Goal: Task Accomplishment & Management: Manage account settings

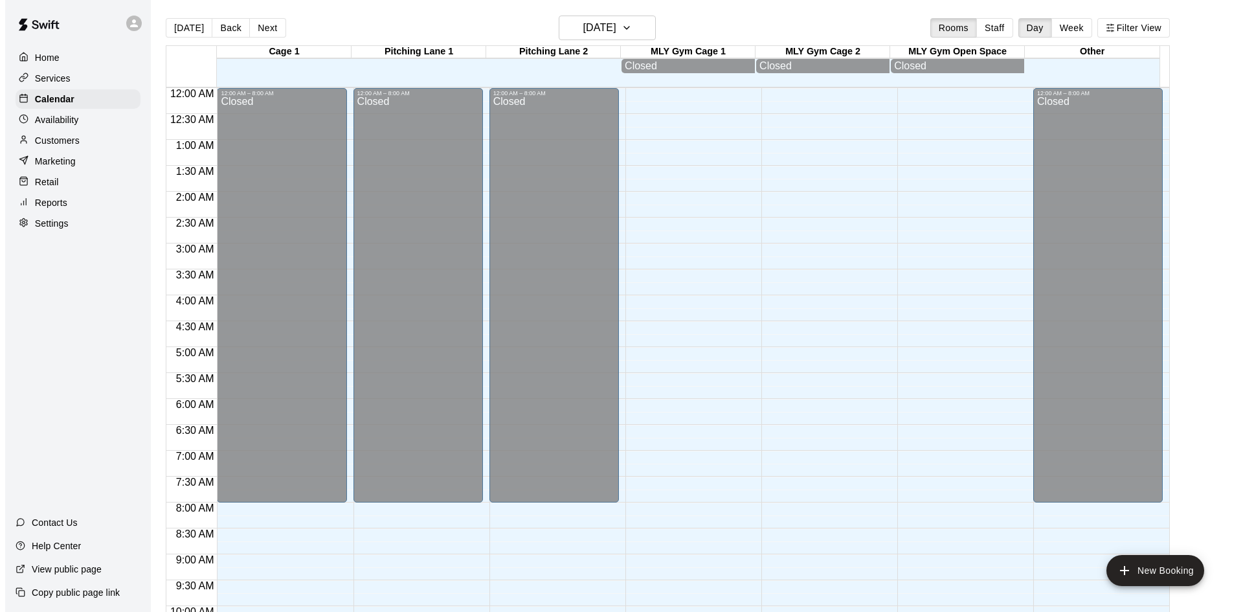
scroll to position [663, 0]
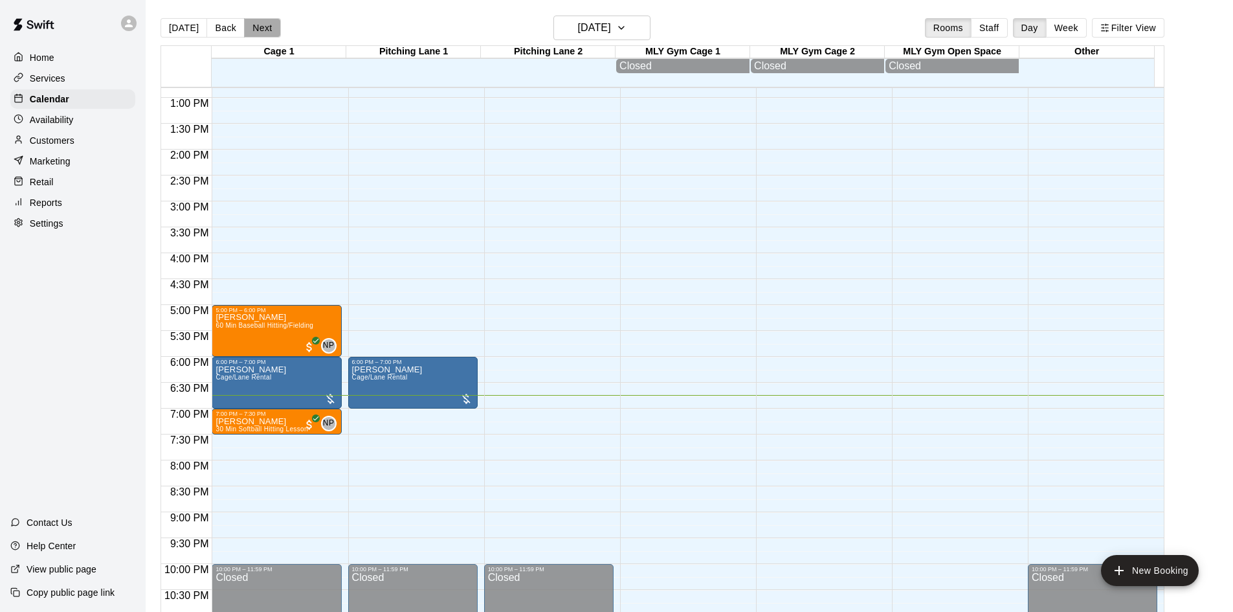
click at [250, 20] on button "Next" at bounding box center [262, 27] width 36 height 19
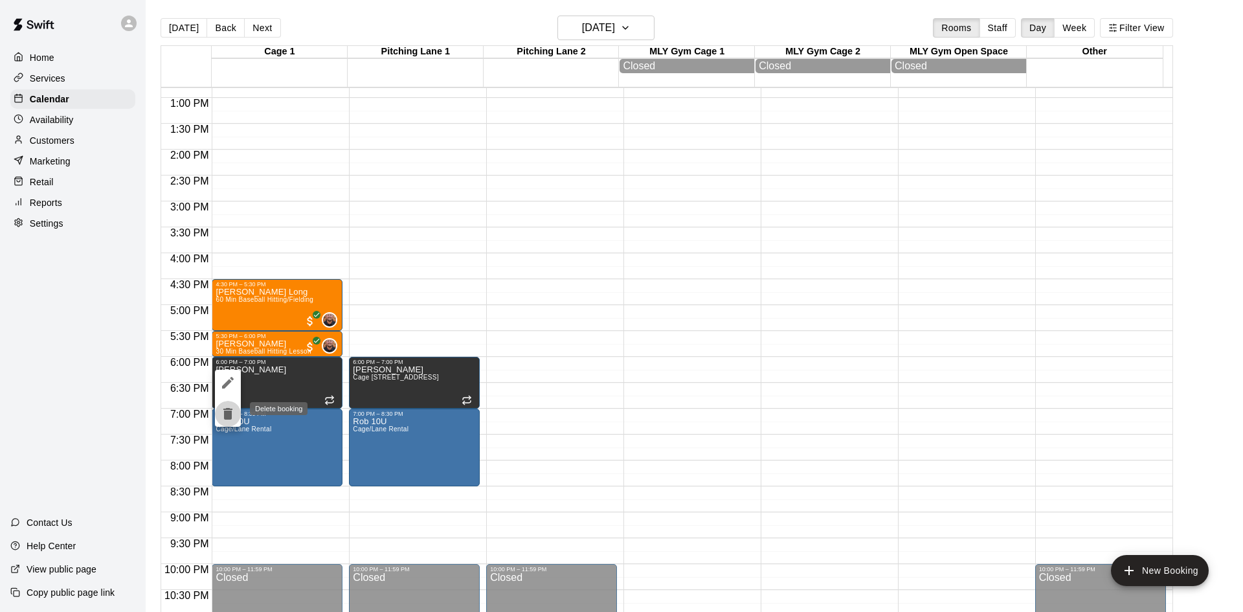
click at [225, 409] on icon "delete" at bounding box center [227, 414] width 9 height 12
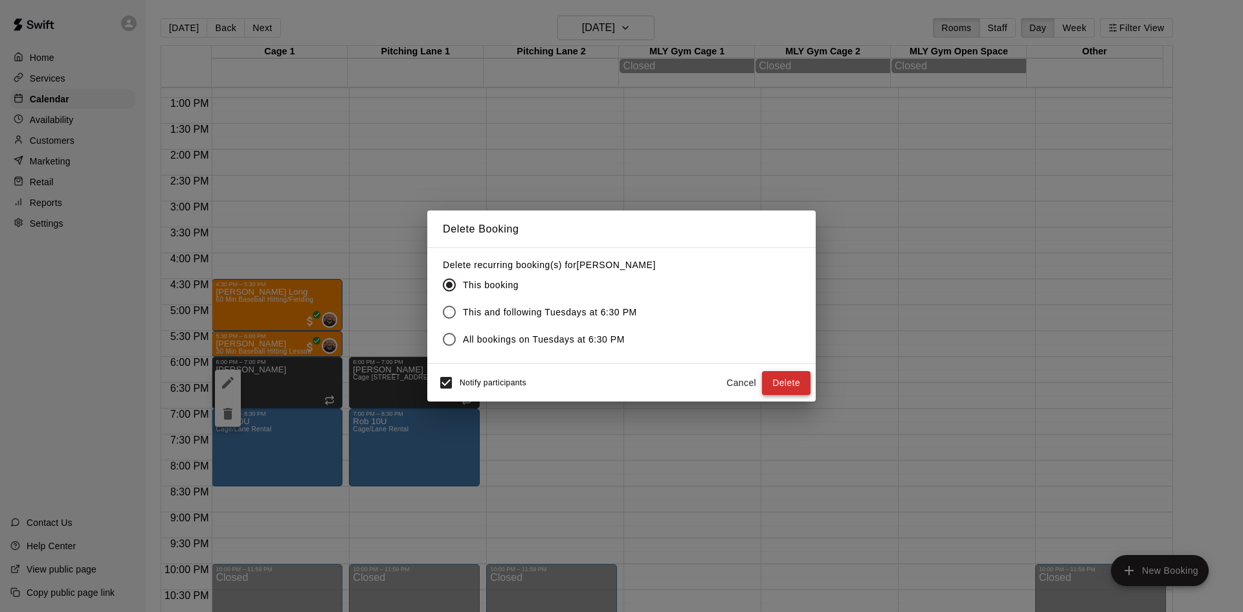
click at [783, 382] on button "Delete" at bounding box center [786, 383] width 49 height 24
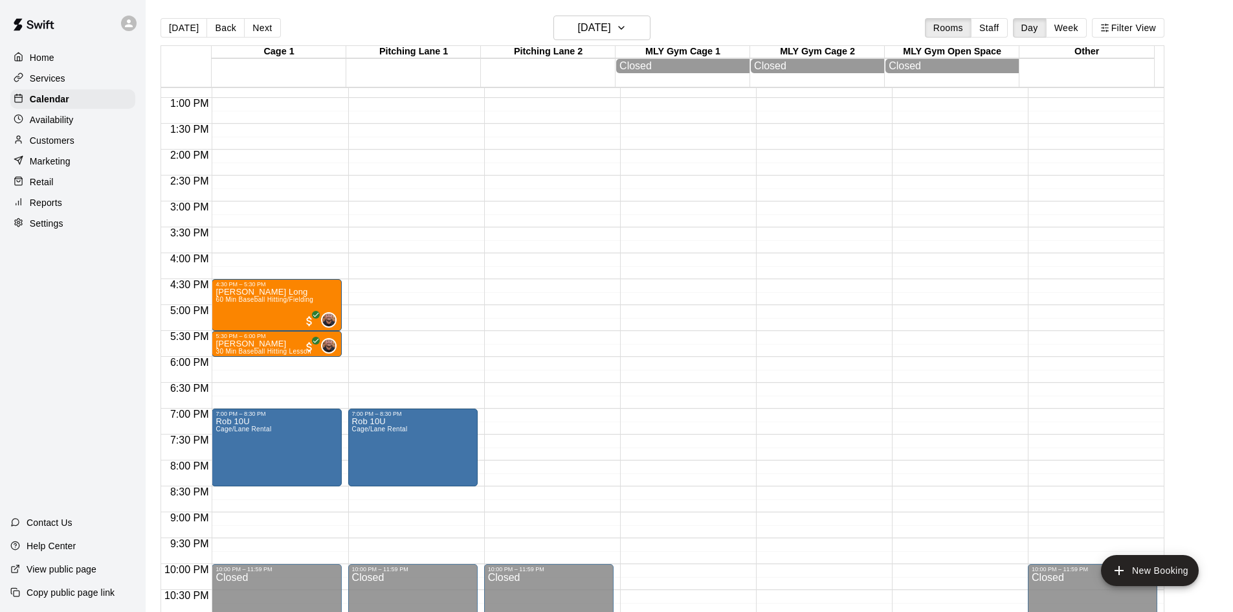
click at [249, 364] on div "12:00 AM – 8:00 AM Closed 4:30 PM – 5:30 PM [PERSON_NAME] Long 60 Min Baseball …" at bounding box center [276, 46] width 129 height 1243
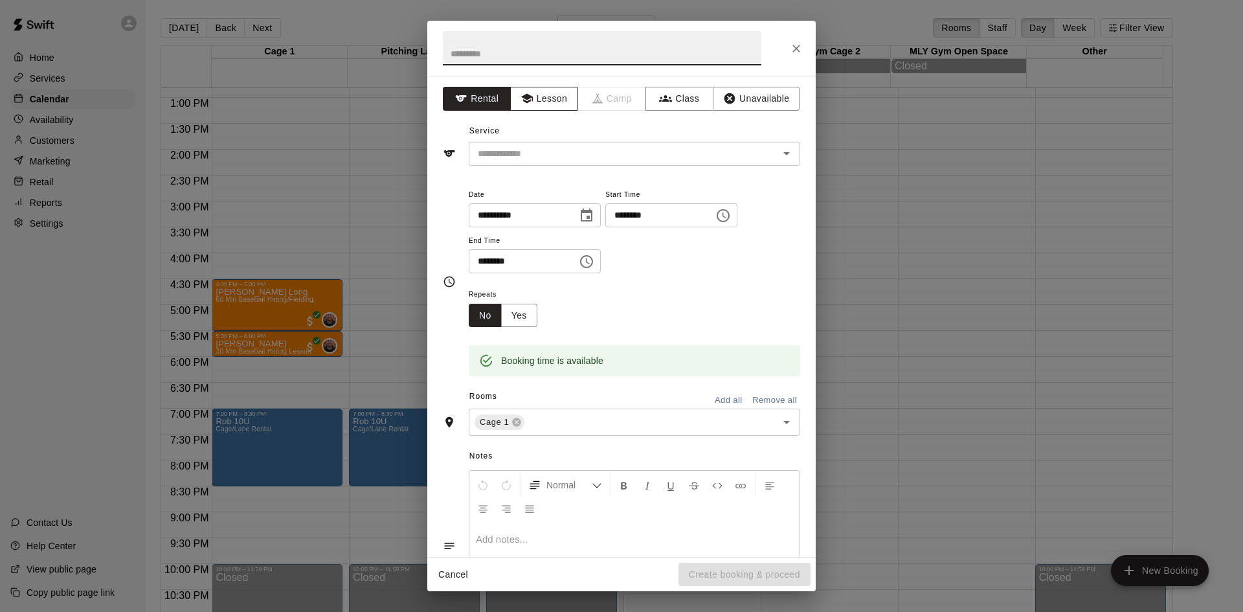
click at [544, 104] on button "Lesson" at bounding box center [544, 99] width 68 height 24
click at [779, 158] on icon "Open" at bounding box center [787, 154] width 16 height 16
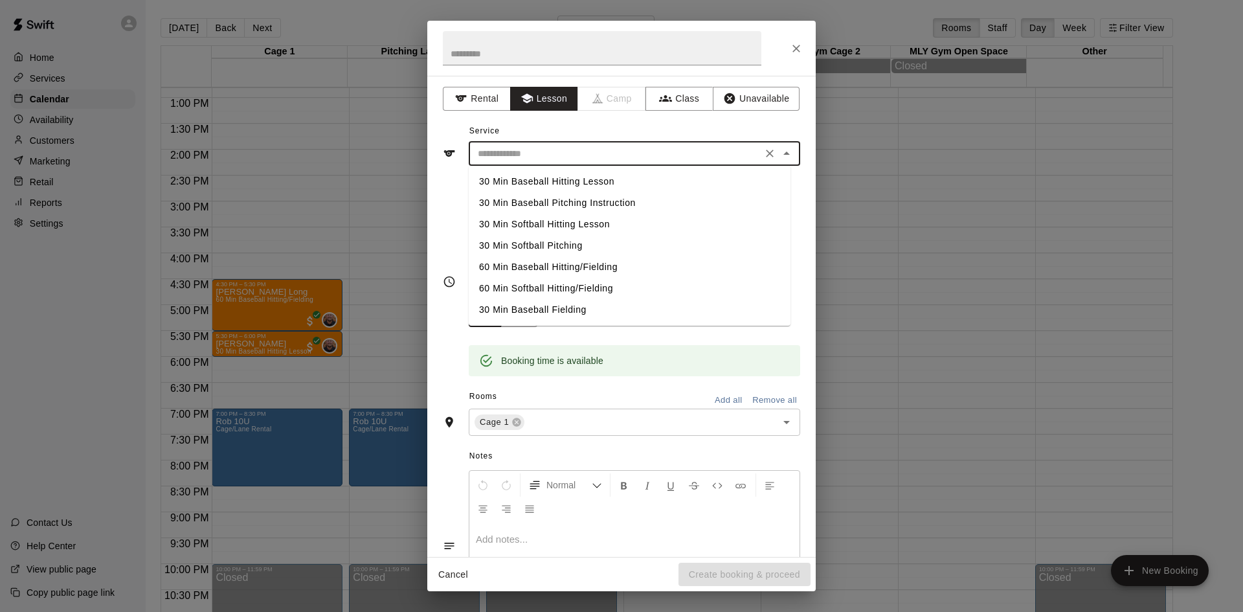
click at [559, 267] on li "60 Min Baseball Hitting/Fielding" at bounding box center [630, 266] width 322 height 21
type input "**********"
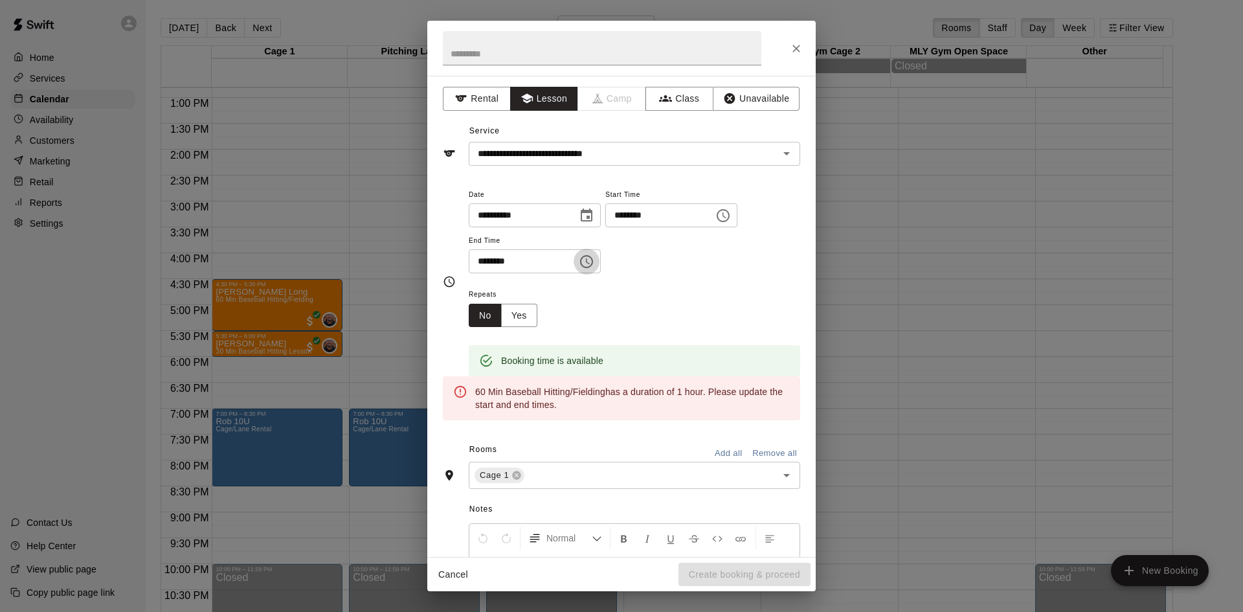
click at [594, 260] on icon "Choose time, selected time is 6:30 PM" at bounding box center [587, 262] width 16 height 16
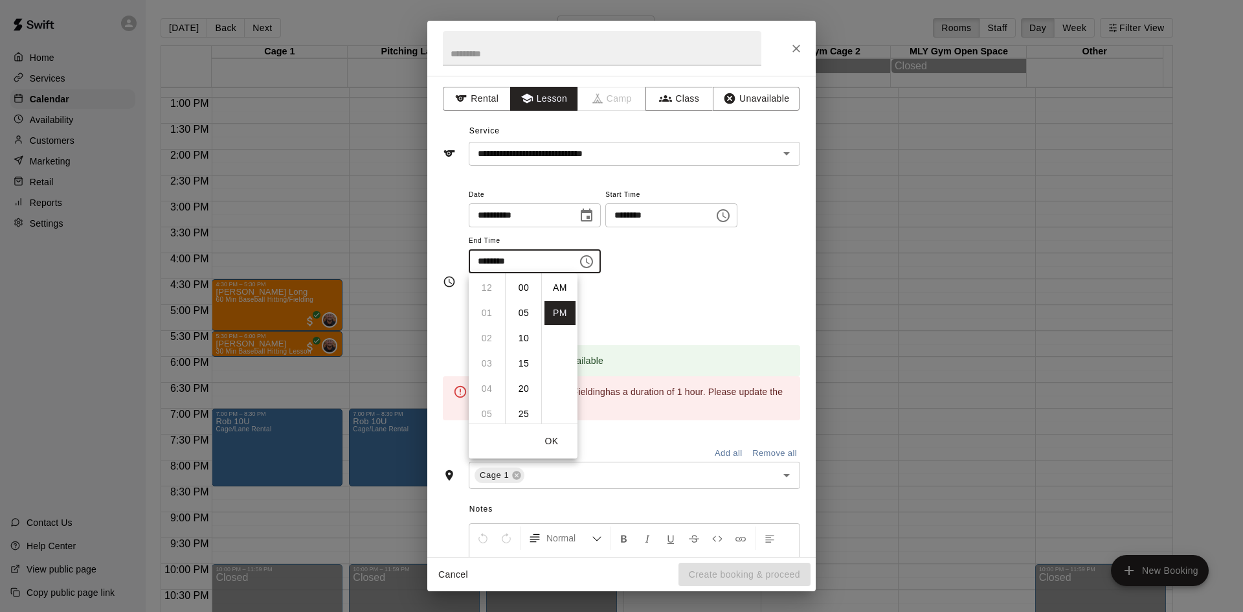
scroll to position [23, 0]
click at [482, 307] on li "07" at bounding box center [486, 313] width 31 height 24
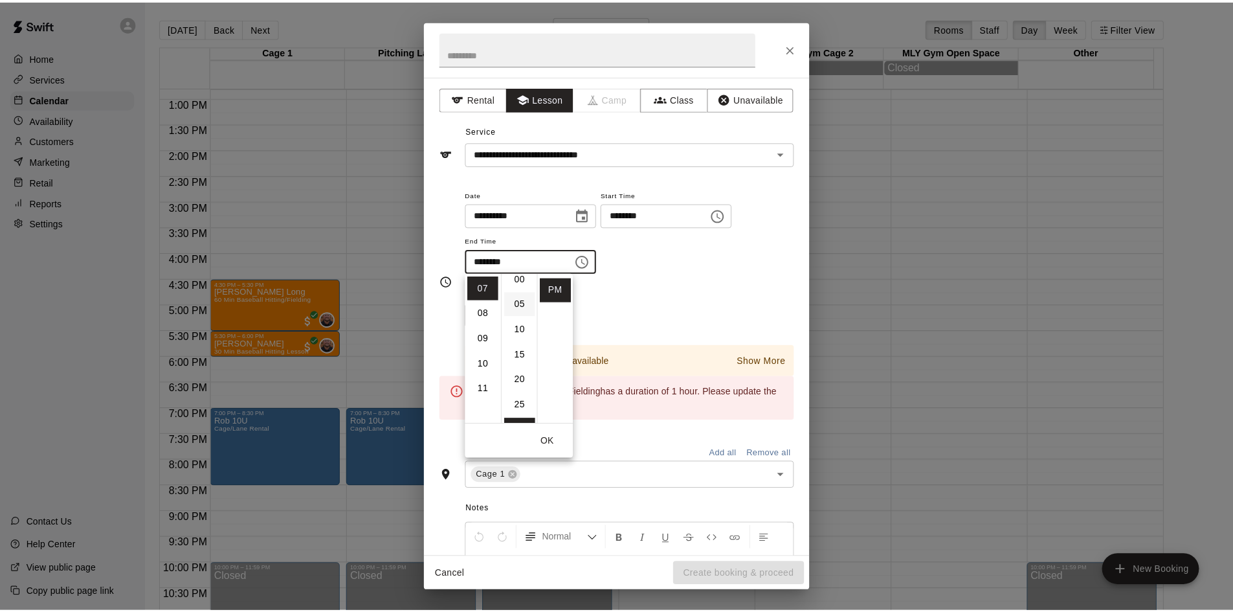
scroll to position [0, 0]
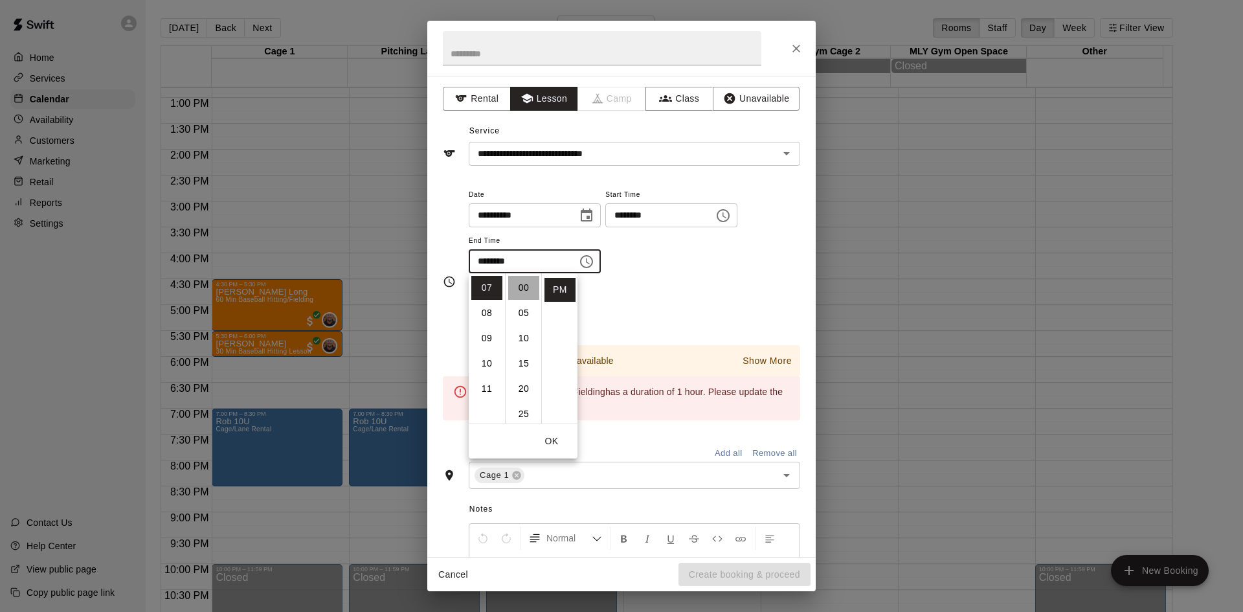
click at [524, 283] on li "00" at bounding box center [523, 288] width 31 height 24
type input "********"
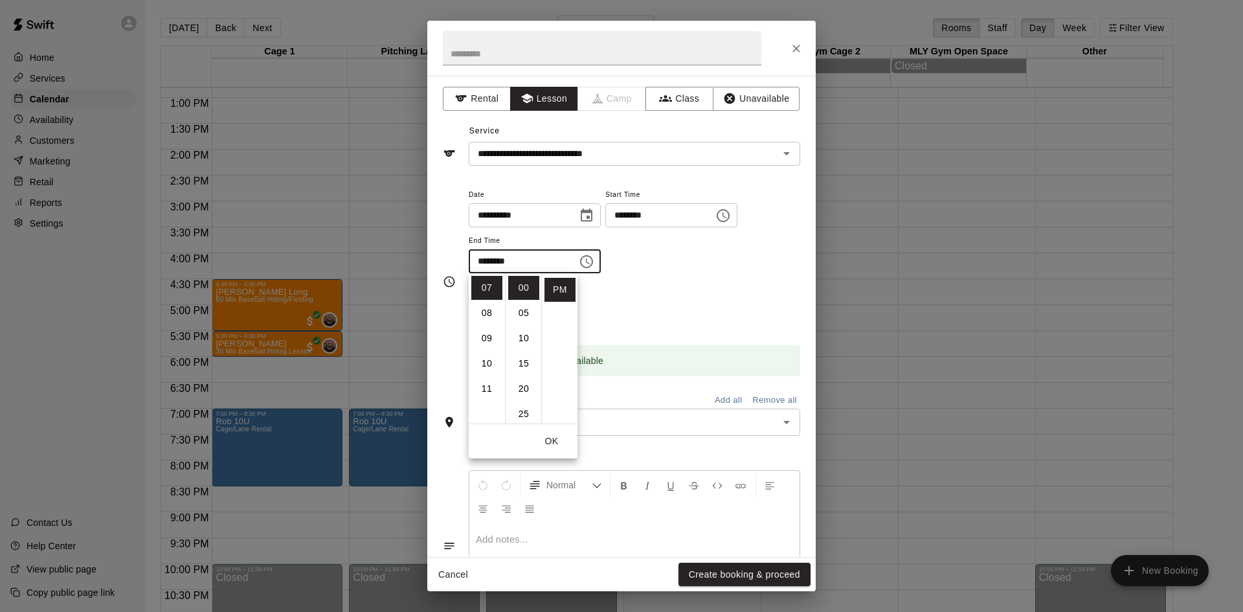
click at [717, 263] on div "**********" at bounding box center [634, 229] width 331 height 87
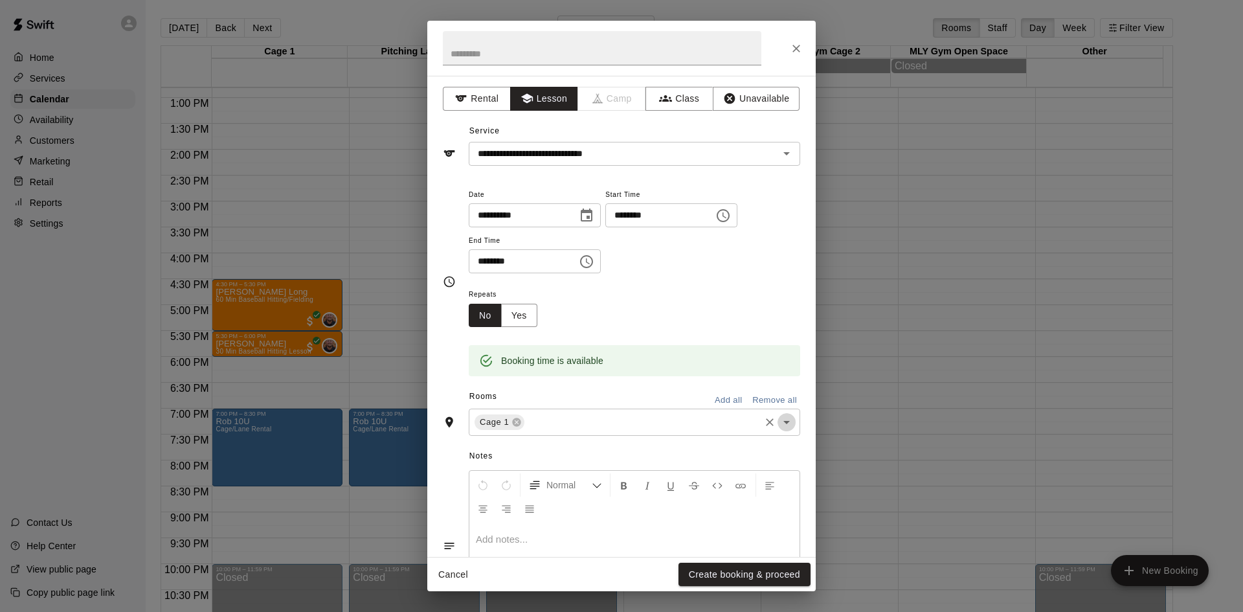
click at [779, 417] on icon "Open" at bounding box center [787, 422] width 16 height 16
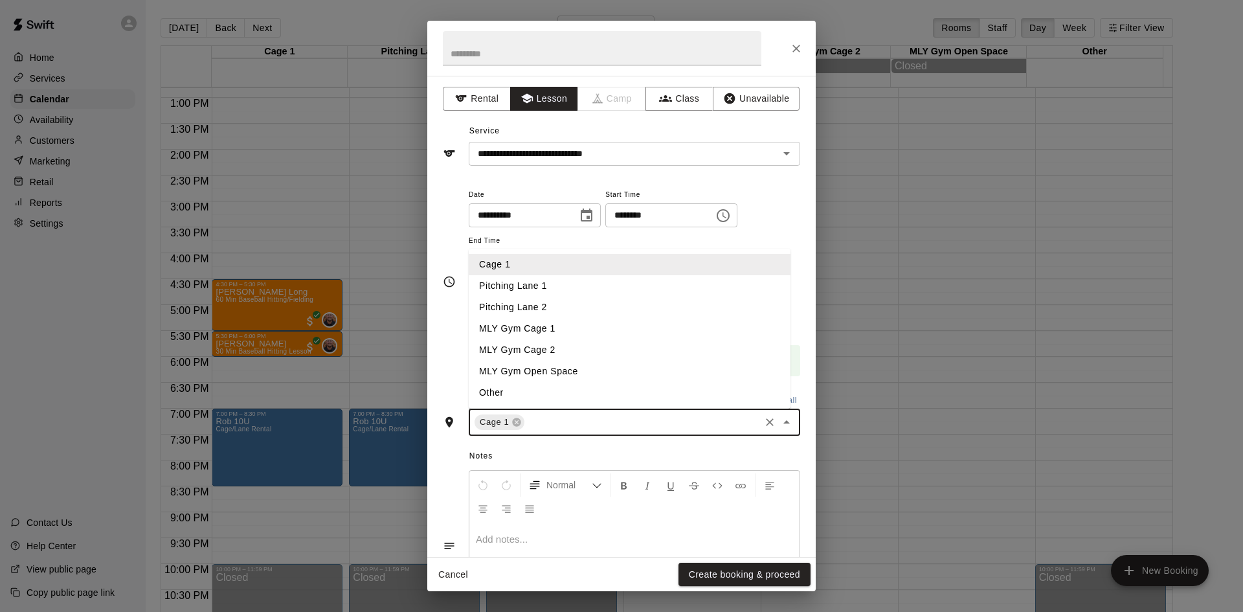
click at [570, 283] on li "Pitching Lane 1" at bounding box center [630, 285] width 322 height 21
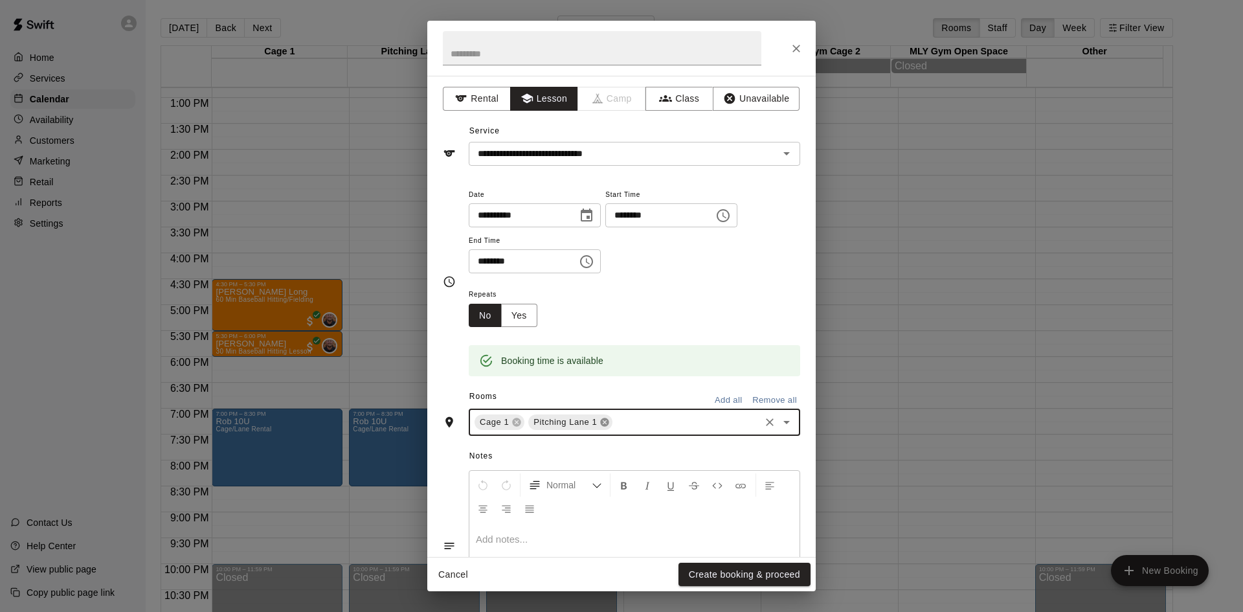
click at [601, 423] on icon at bounding box center [605, 422] width 8 height 8
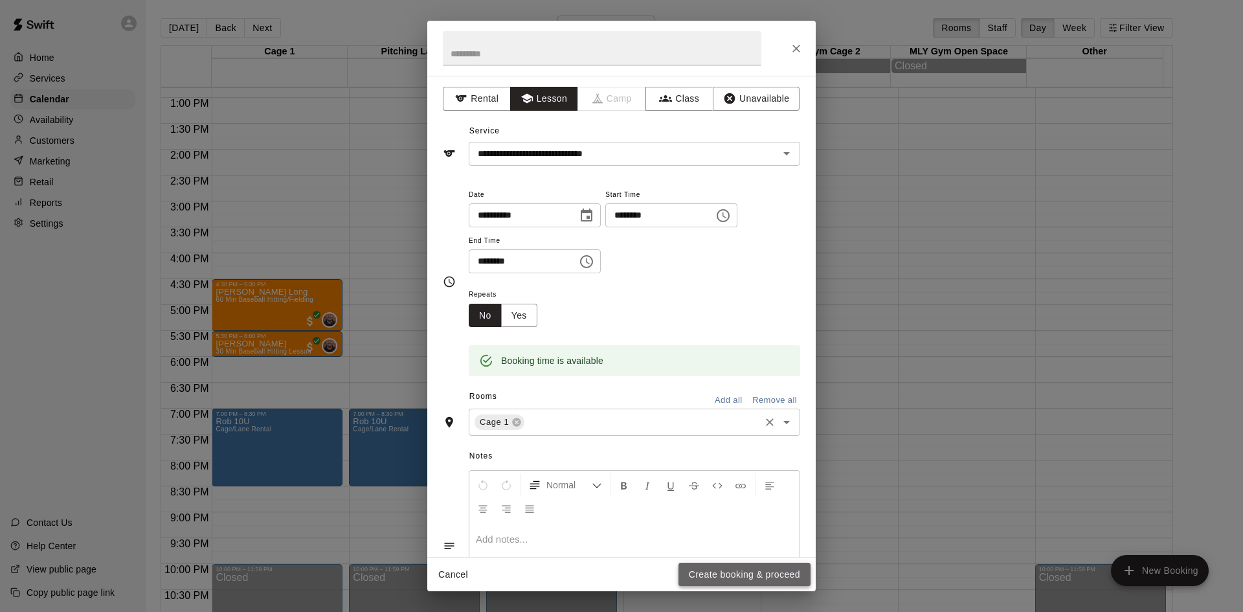
click at [742, 574] on button "Create booking & proceed" at bounding box center [744, 574] width 132 height 24
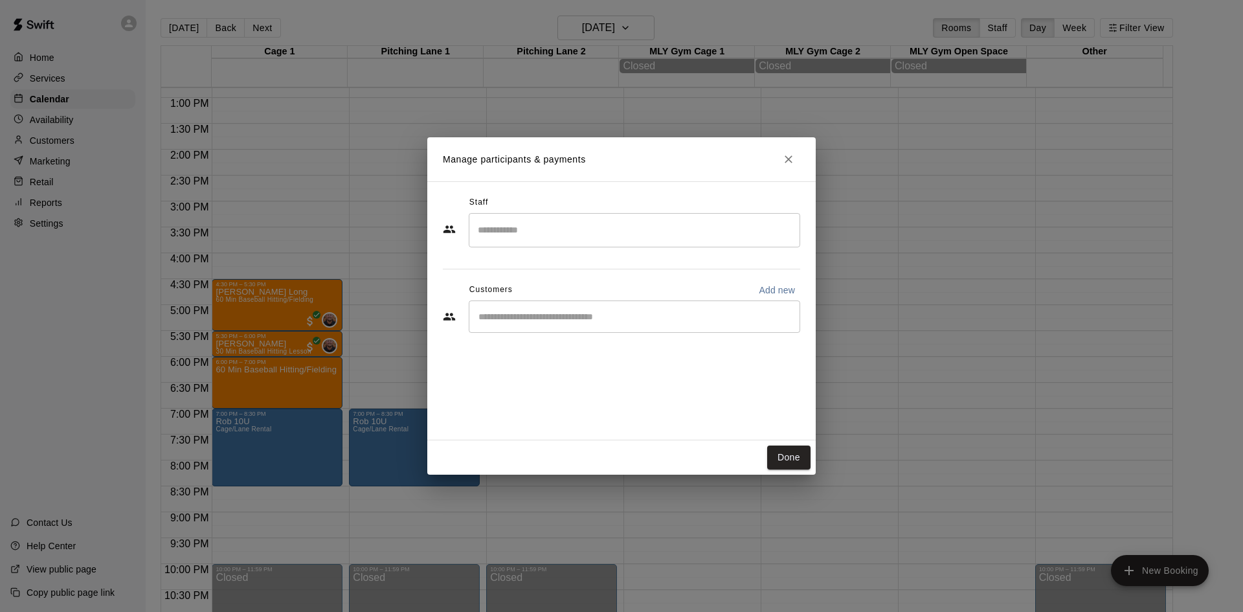
click at [577, 217] on div "​" at bounding box center [634, 230] width 331 height 34
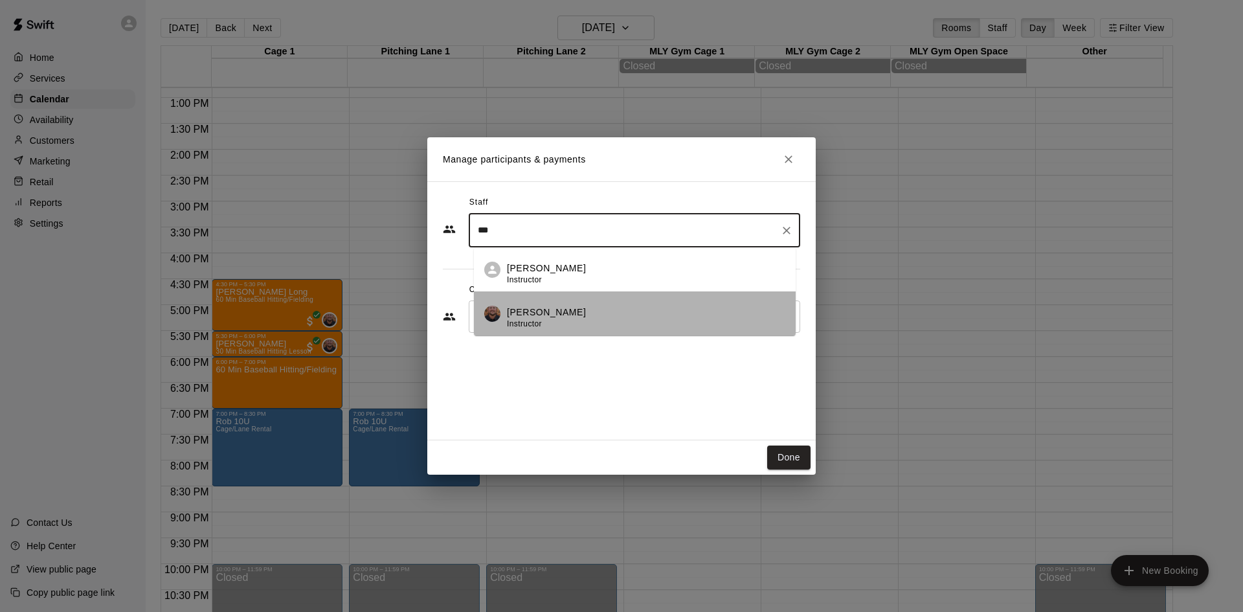
click at [562, 323] on div "[PERSON_NAME] Instructor" at bounding box center [646, 318] width 278 height 25
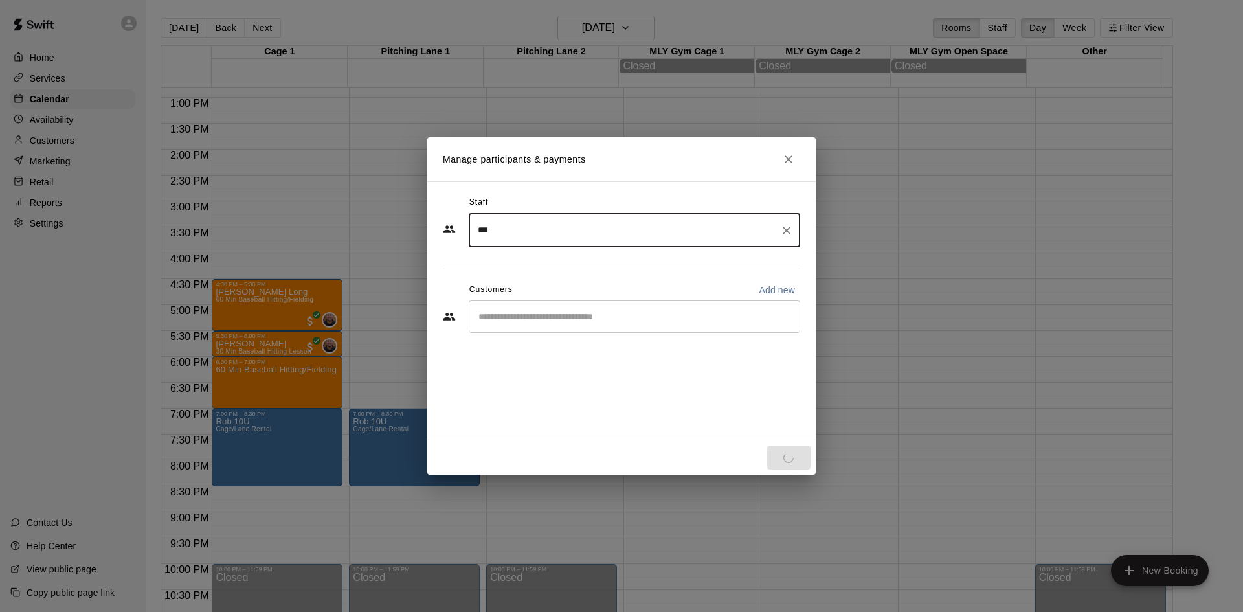
click at [553, 325] on div "​" at bounding box center [634, 316] width 331 height 32
type input "***"
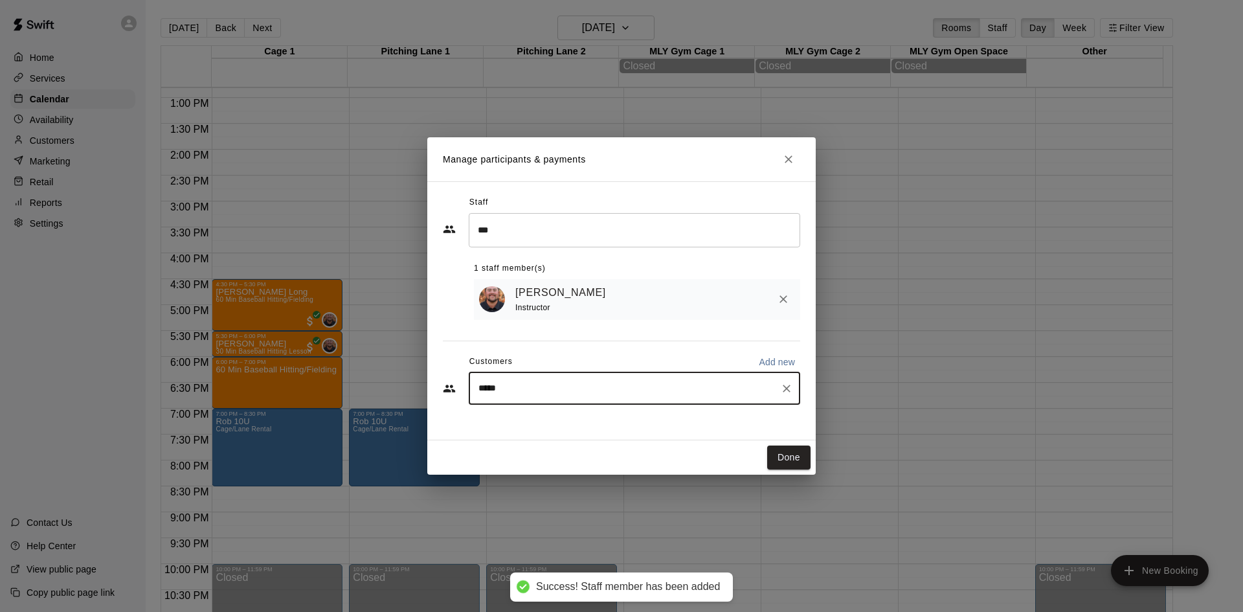
type input "******"
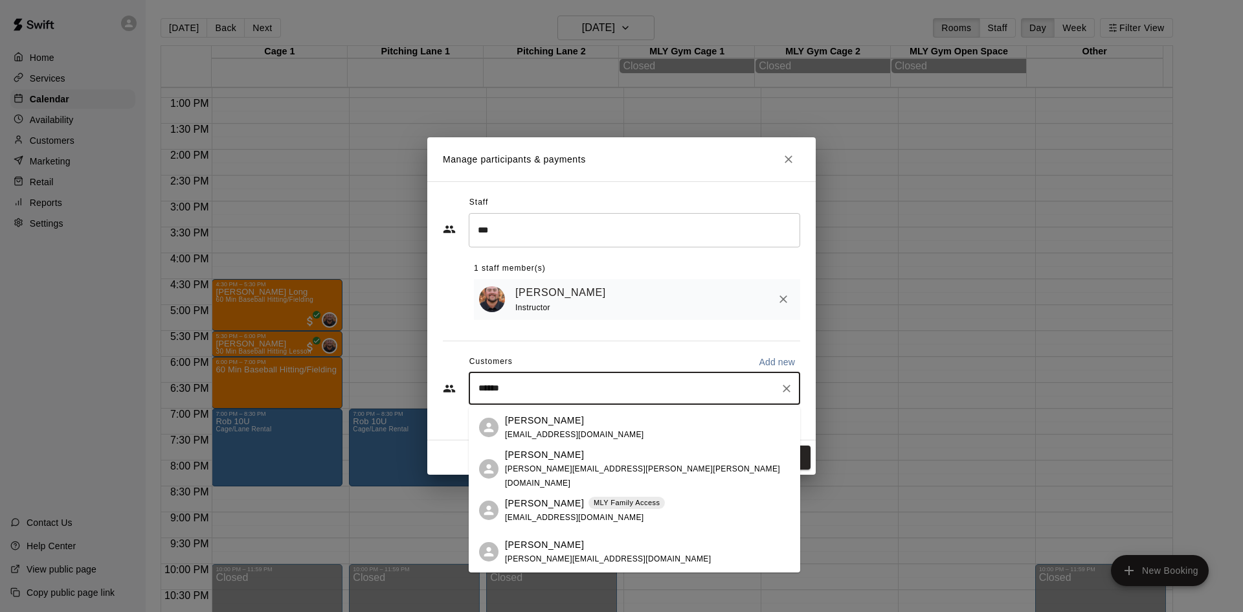
click at [557, 548] on p "[PERSON_NAME]" at bounding box center [544, 545] width 79 height 14
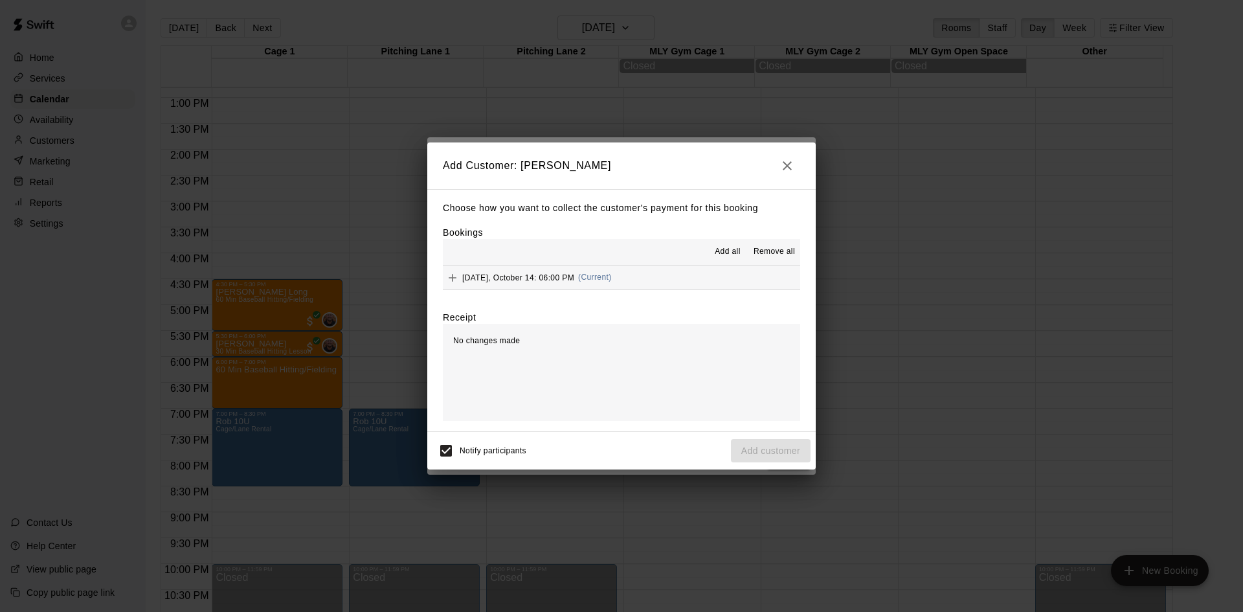
click at [724, 238] on div "Bookings Add all Remove all [DATE], October 14: 06:00 PM (Current)" at bounding box center [621, 258] width 357 height 64
click at [724, 245] on button "Add all" at bounding box center [727, 251] width 41 height 21
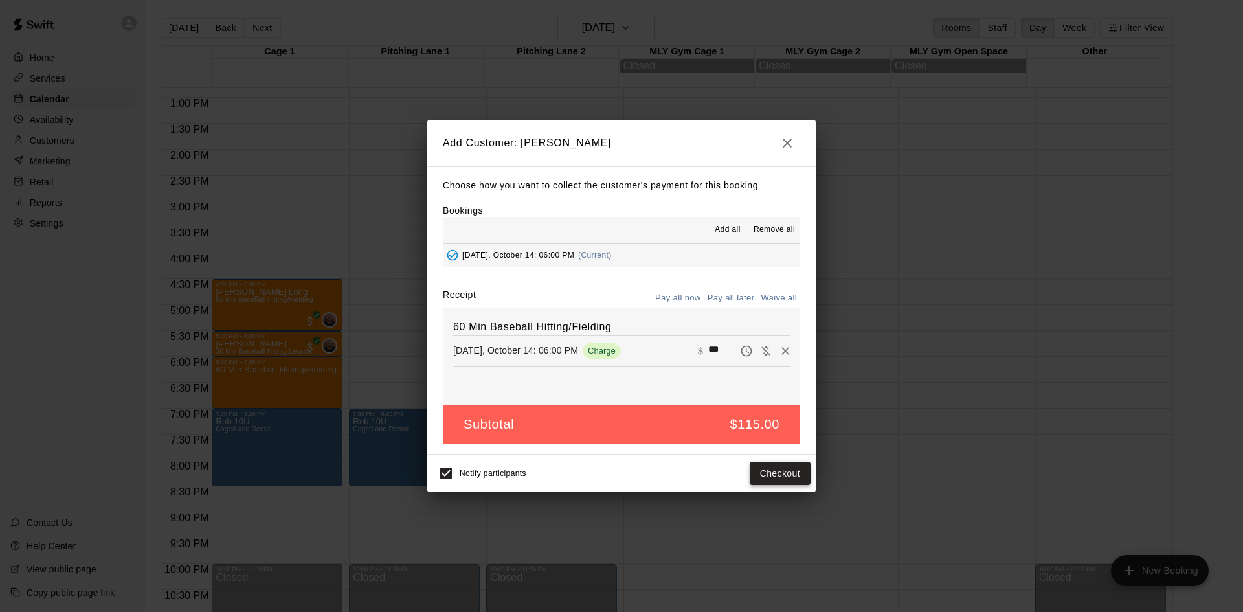
click at [781, 472] on button "Checkout" at bounding box center [780, 473] width 61 height 24
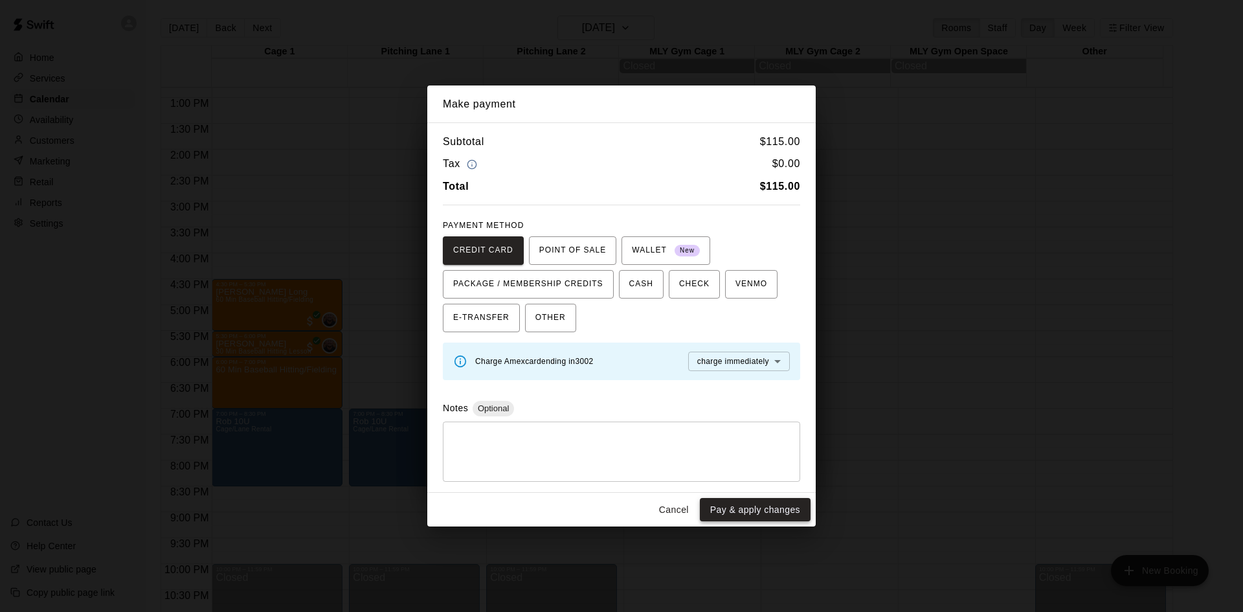
click at [772, 508] on button "Pay & apply changes" at bounding box center [755, 510] width 111 height 24
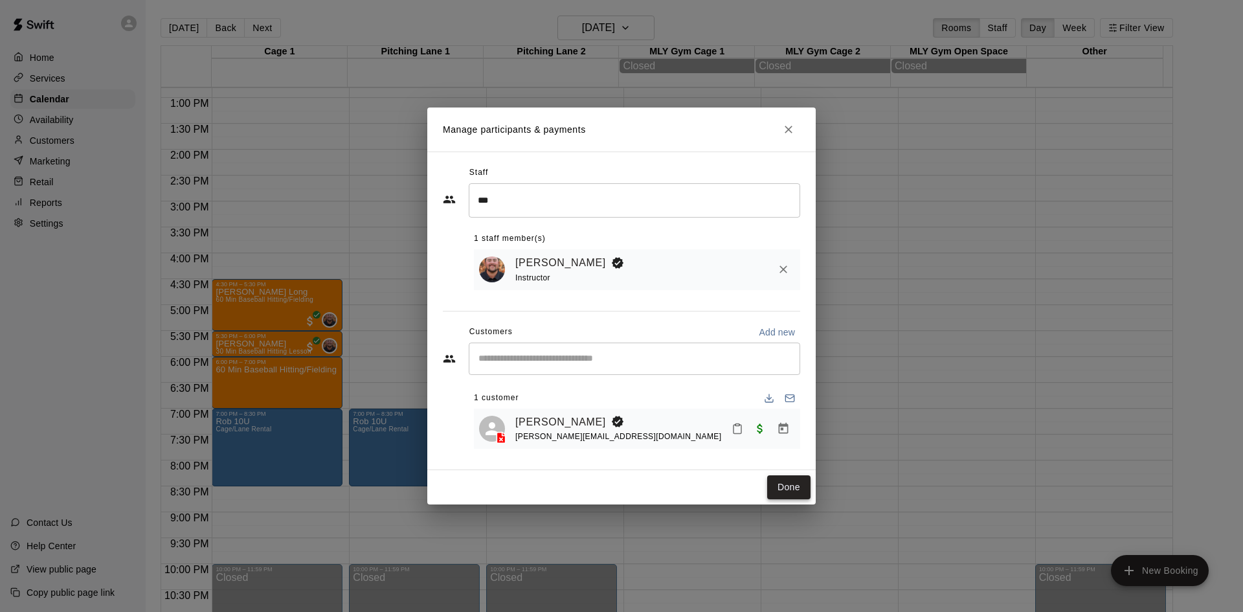
click at [781, 487] on button "Done" at bounding box center [788, 487] width 43 height 24
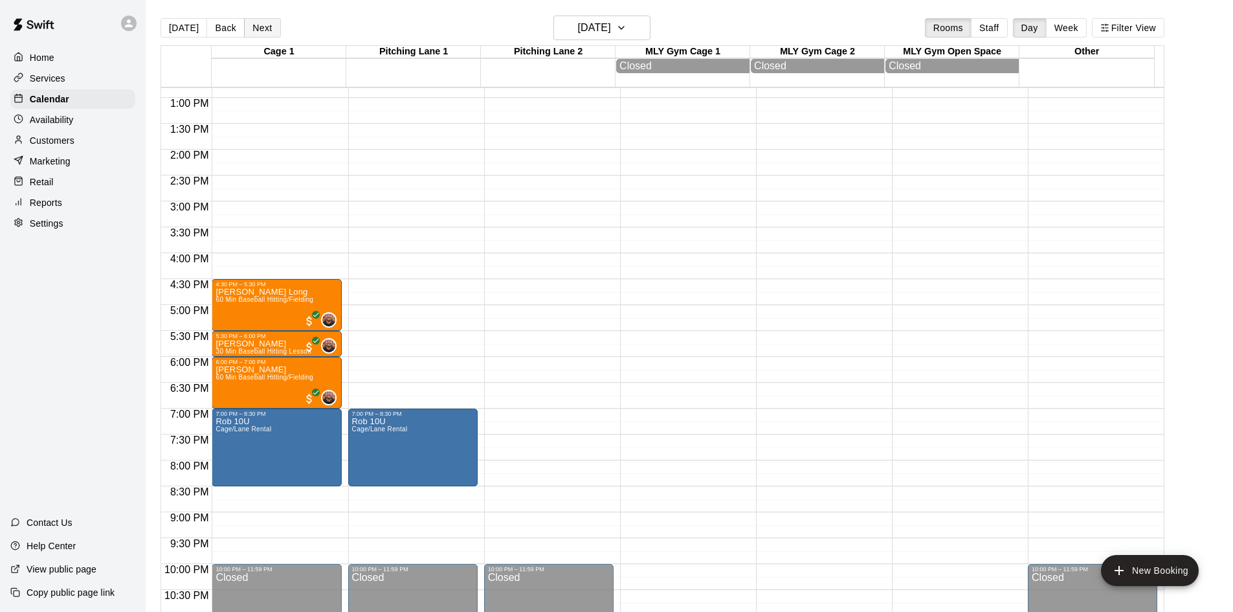
click at [252, 25] on button "Next" at bounding box center [262, 27] width 36 height 19
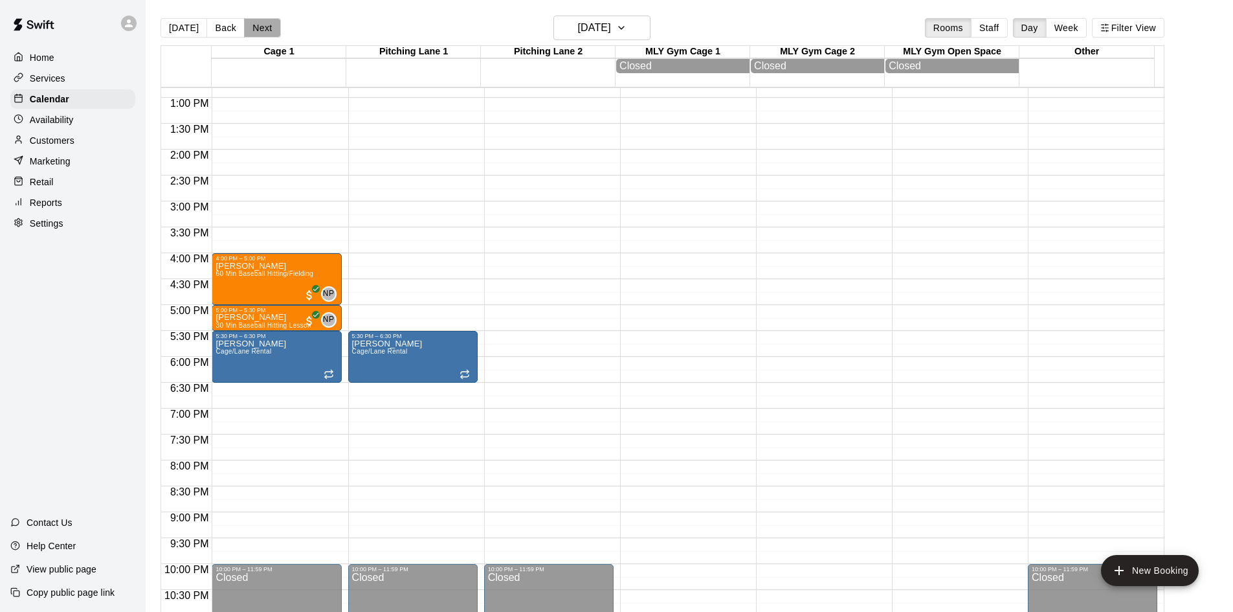
click at [252, 25] on button "Next" at bounding box center [262, 27] width 36 height 19
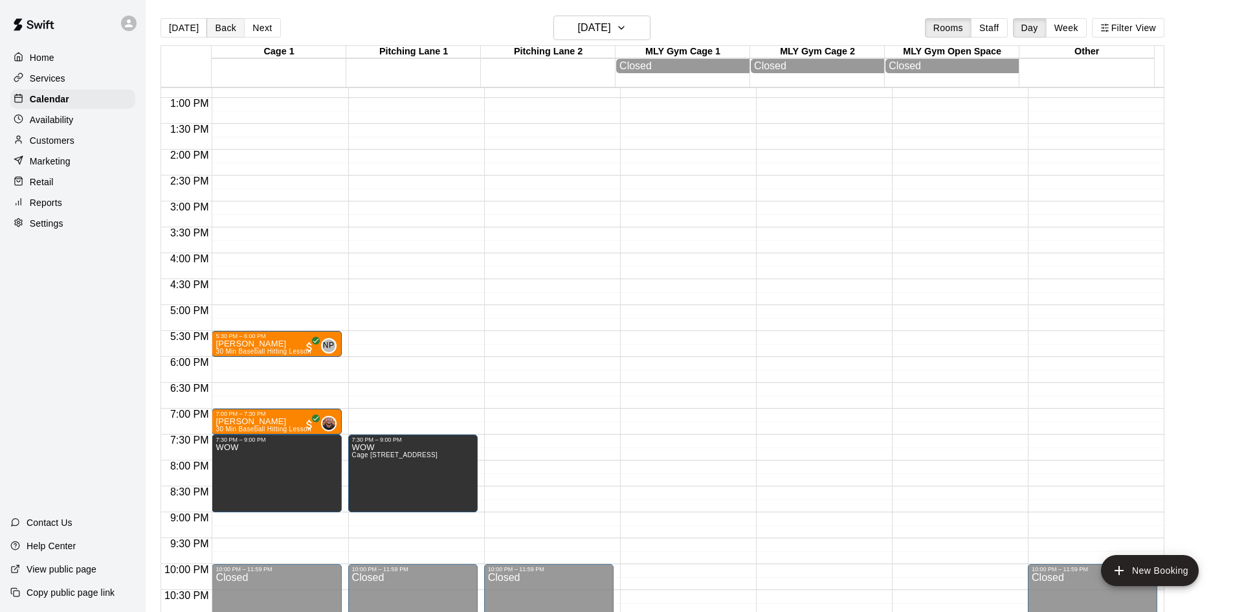
click at [230, 29] on button "Back" at bounding box center [225, 27] width 38 height 19
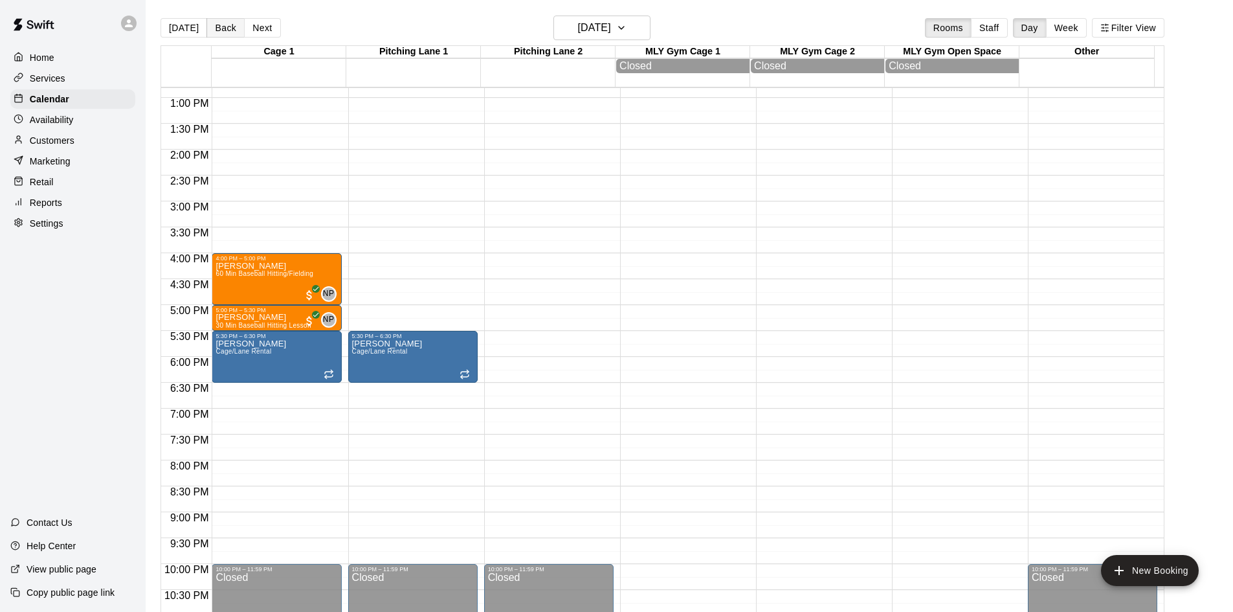
click at [230, 29] on button "Back" at bounding box center [225, 27] width 38 height 19
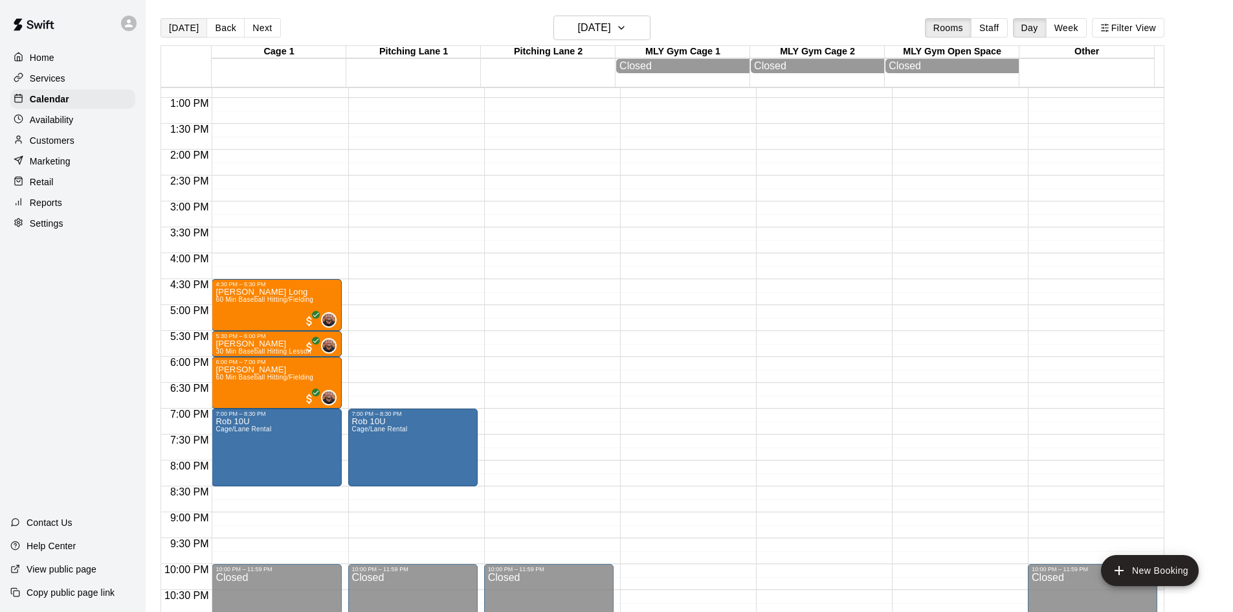
click at [192, 32] on button "[DATE]" at bounding box center [184, 27] width 47 height 19
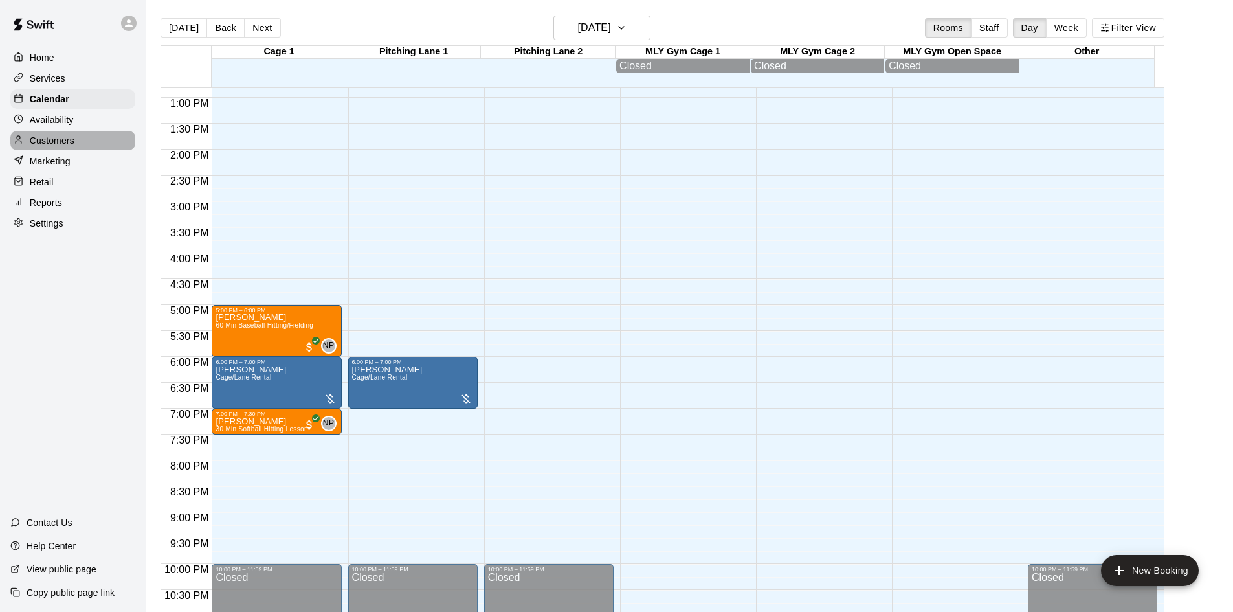
click at [59, 142] on p "Customers" at bounding box center [52, 140] width 45 height 13
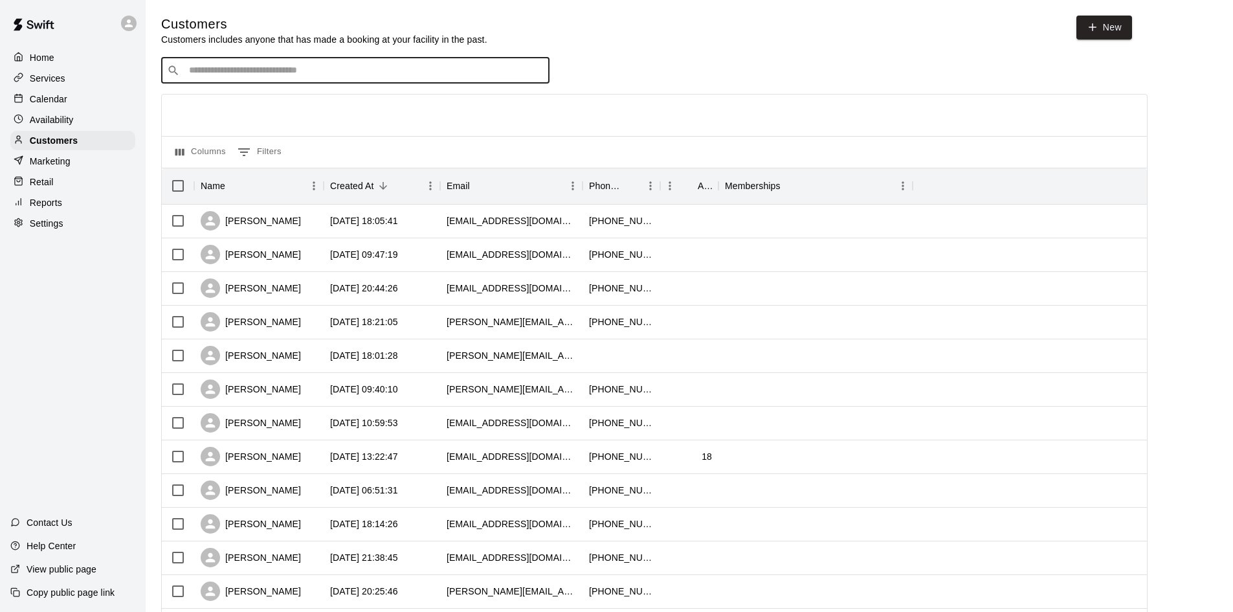
click at [358, 71] on input "Search customers by name or email" at bounding box center [364, 70] width 359 height 13
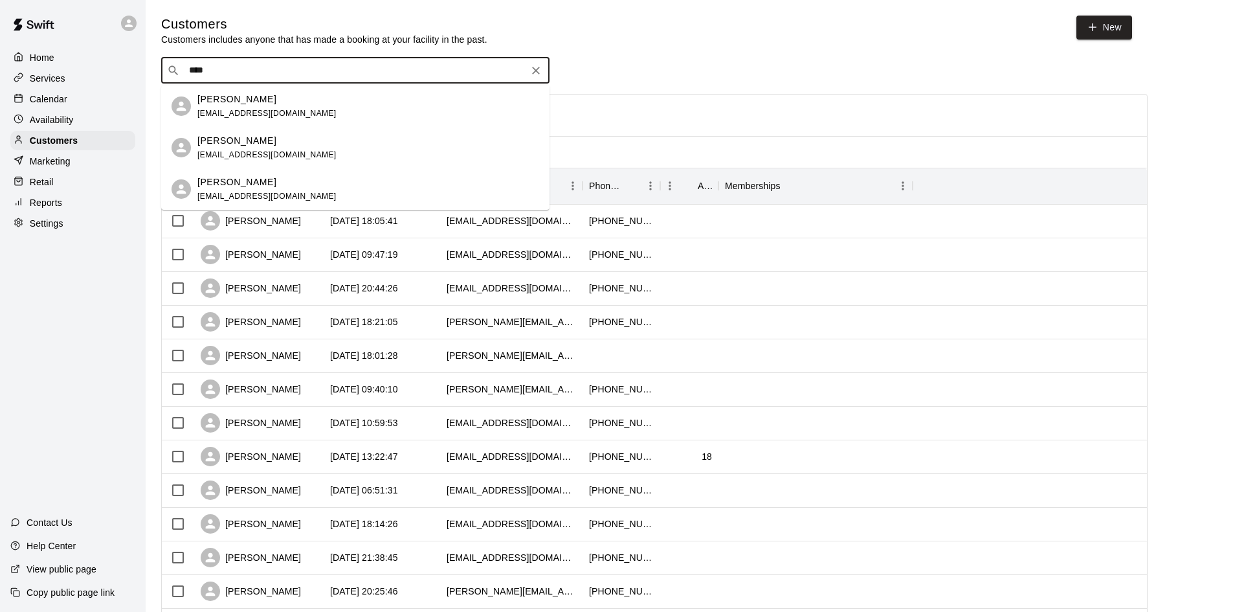
type input "*****"
click at [273, 157] on span "[EMAIL_ADDRESS][DOMAIN_NAME]" at bounding box center [266, 154] width 139 height 9
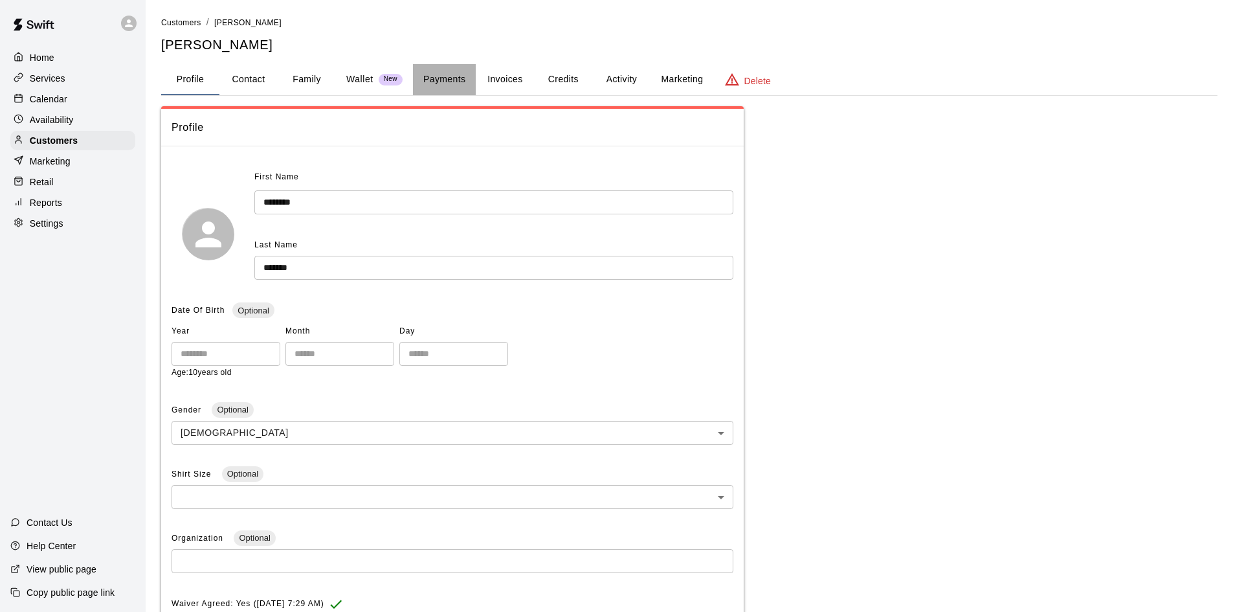
click at [445, 76] on button "Payments" at bounding box center [444, 79] width 63 height 31
